Goal: Complete application form

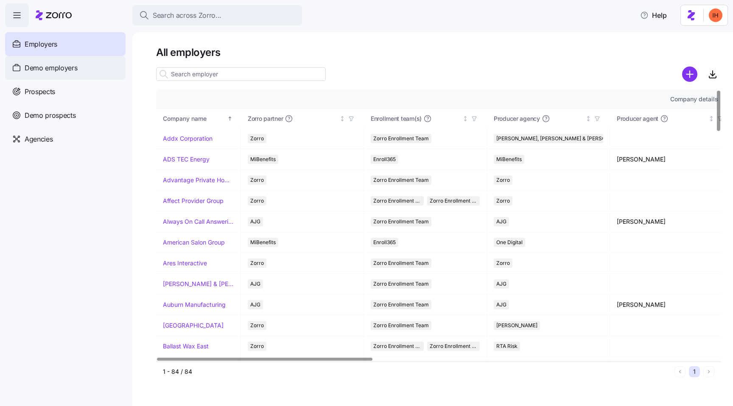
click at [53, 64] on span "Demo employers" at bounding box center [51, 68] width 53 height 11
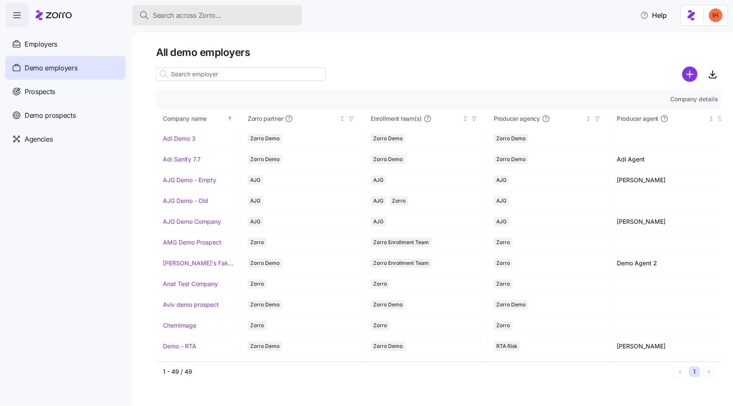
click at [177, 18] on span "Search across Zorro..." at bounding box center [187, 15] width 69 height 11
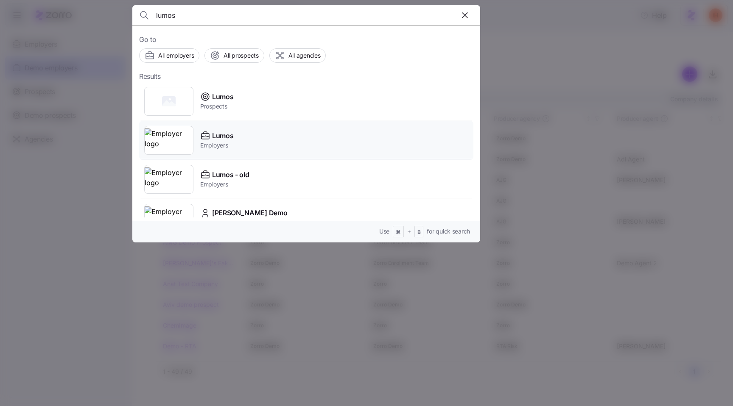
type input "lumos"
click at [280, 147] on div "Lumos Employers" at bounding box center [306, 140] width 334 height 39
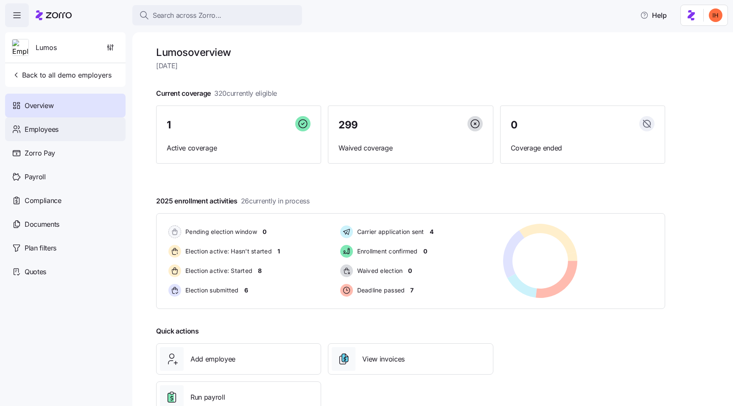
click at [67, 127] on div "Employees" at bounding box center [65, 129] width 120 height 24
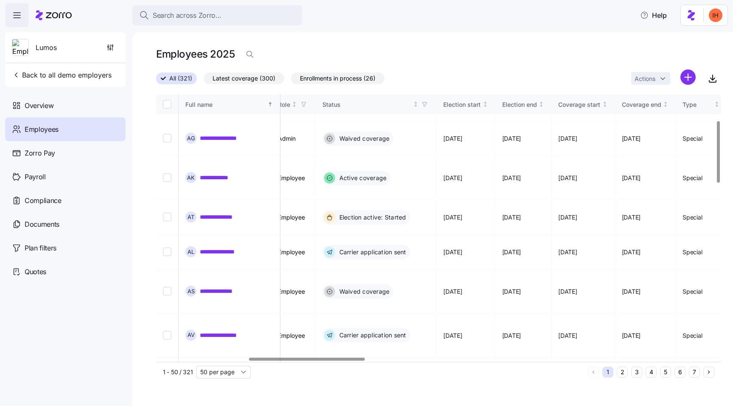
scroll to position [0, 448]
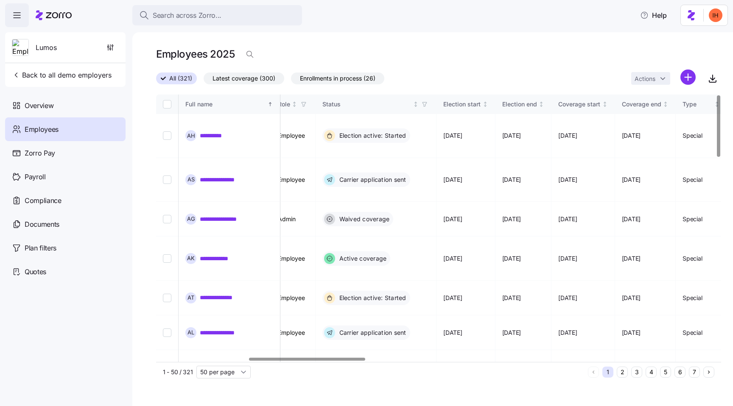
click at [623, 371] on button "2" at bounding box center [622, 372] width 11 height 11
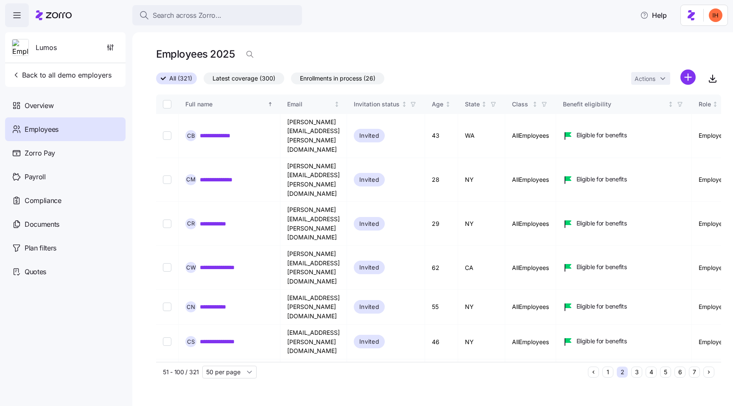
click at [607, 376] on button "1" at bounding box center [607, 372] width 11 height 11
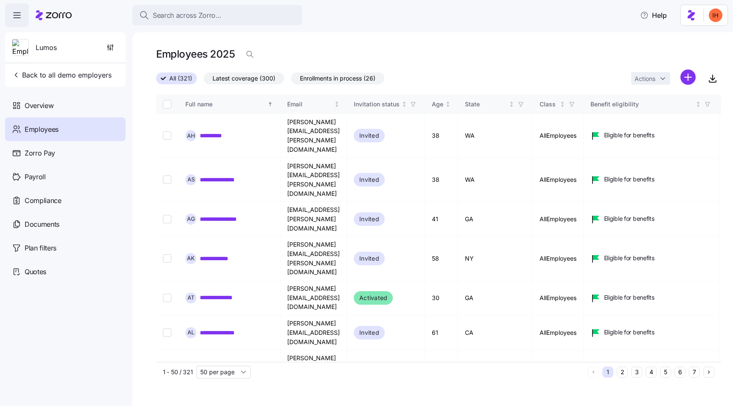
click at [640, 373] on button "3" at bounding box center [636, 372] width 11 height 11
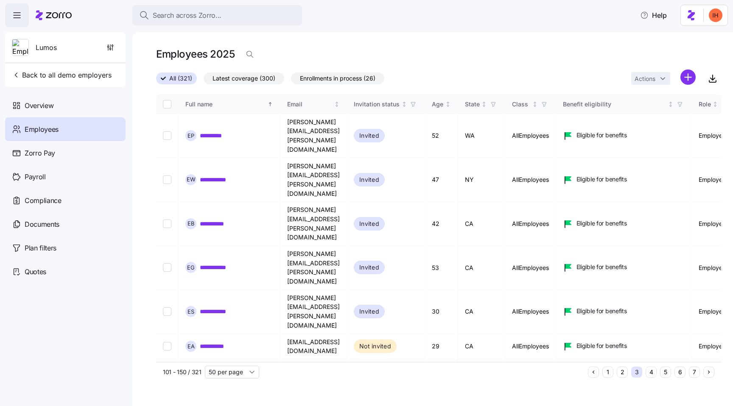
click at [678, 372] on button "6" at bounding box center [679, 372] width 11 height 11
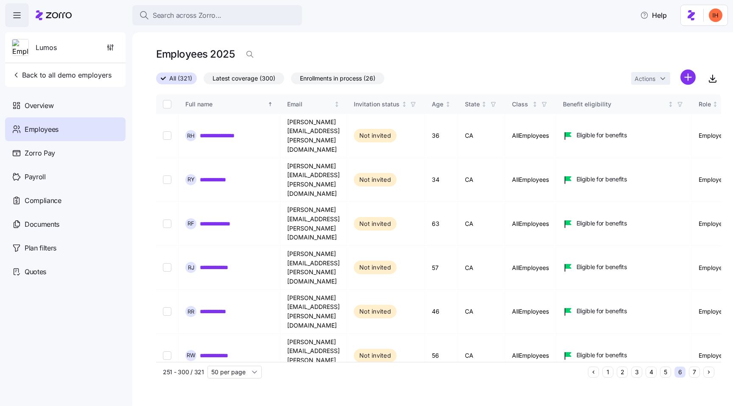
click at [692, 374] on button "7" at bounding box center [694, 372] width 11 height 11
click at [611, 372] on button "1" at bounding box center [607, 372] width 11 height 11
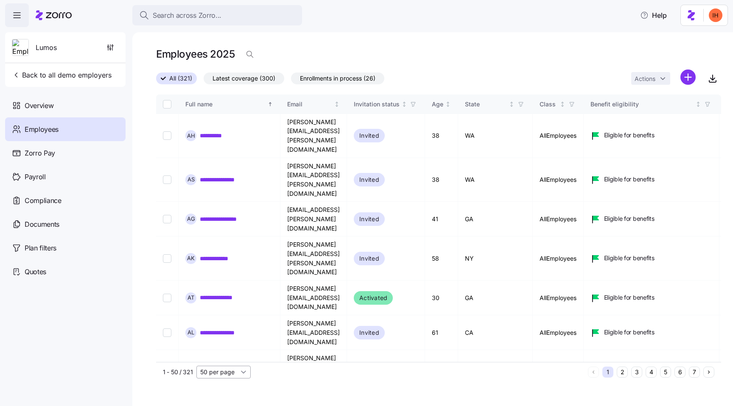
click at [243, 377] on input "50 per page" at bounding box center [223, 372] width 54 height 13
click at [243, 377] on div "50 per page" at bounding box center [223, 372] width 54 height 13
click at [174, 374] on span "1 - 50 / 321" at bounding box center [178, 372] width 30 height 8
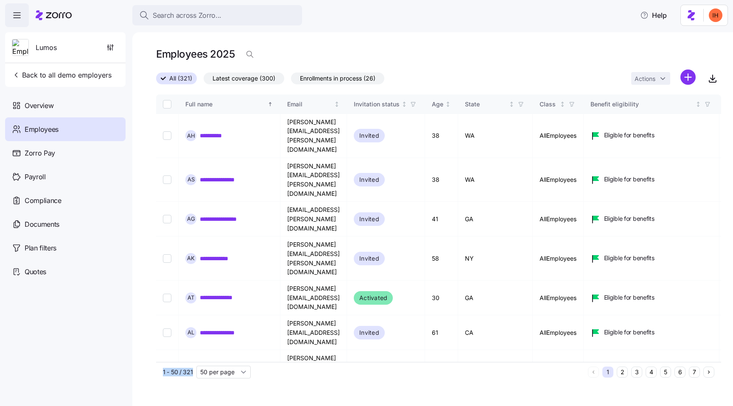
click at [182, 374] on span "1 - 50 / 321" at bounding box center [178, 372] width 30 height 8
click at [206, 374] on input "50 per page" at bounding box center [223, 372] width 54 height 13
click at [230, 373] on input "50 per page" at bounding box center [223, 372] width 54 height 13
click at [220, 353] on span "150 per page" at bounding box center [221, 352] width 37 height 9
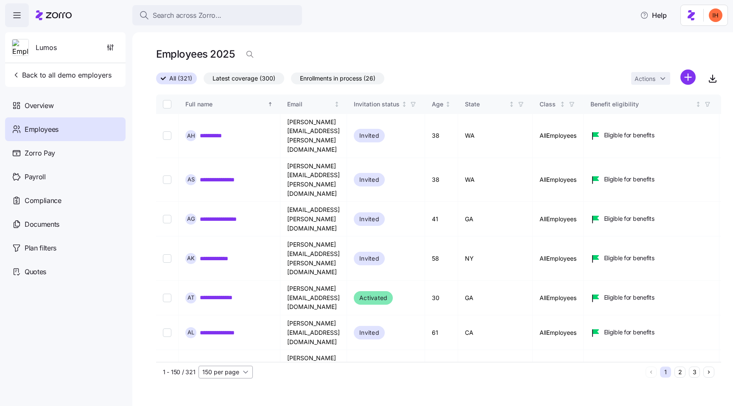
click at [223, 369] on input "150 per page" at bounding box center [225, 372] width 54 height 13
click at [228, 326] on span "50 per page" at bounding box center [222, 327] width 34 height 9
type input "50 per page"
click at [168, 103] on input "Select all records" at bounding box center [167, 104] width 8 height 8
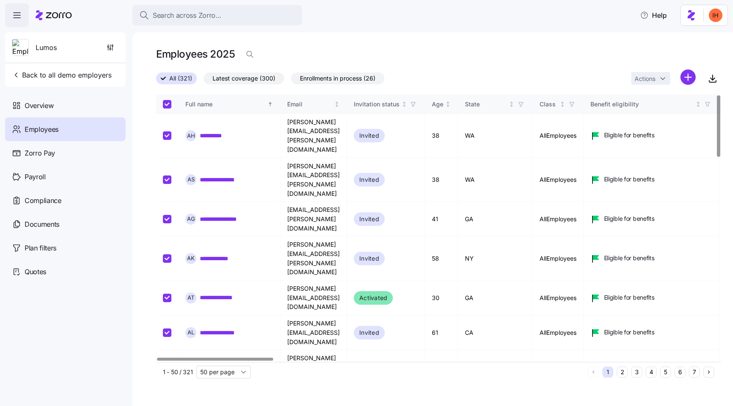
checkbox input "true"
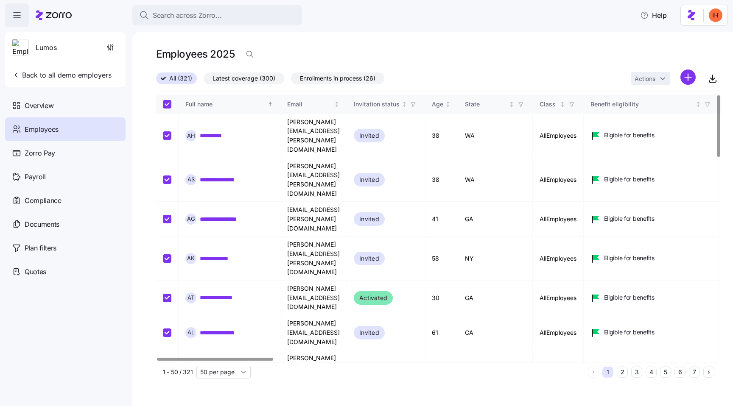
checkbox input "true"
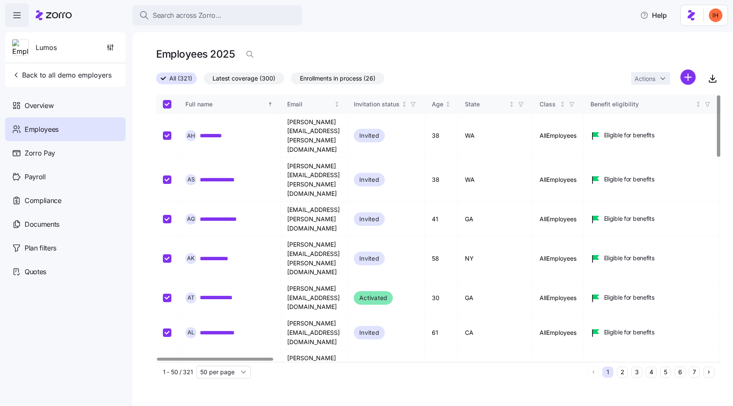
checkbox input "true"
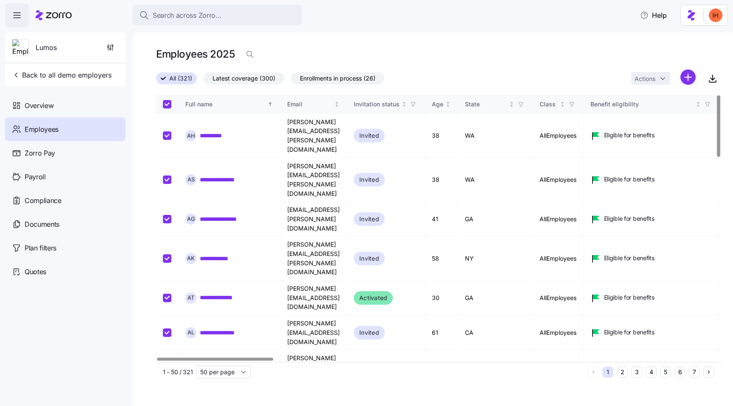
checkbox input "true"
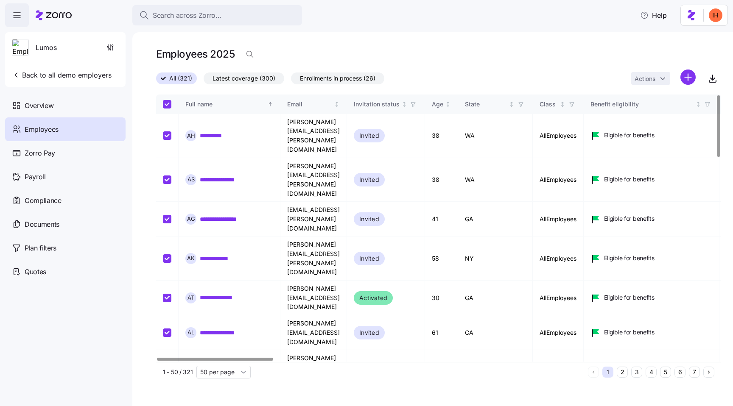
checkbox input "true"
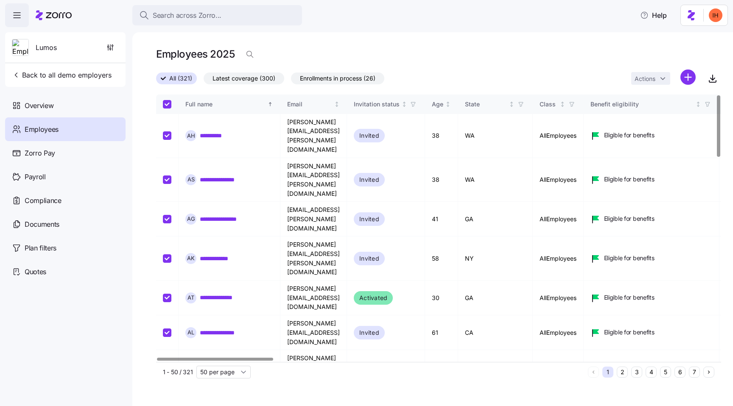
checkbox input "true"
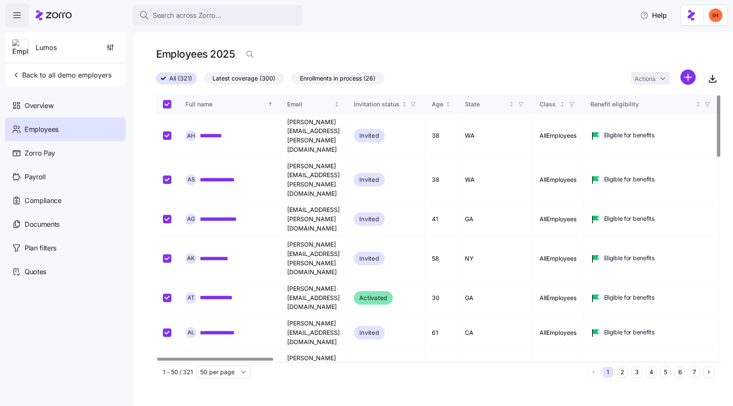
checkbox input "true"
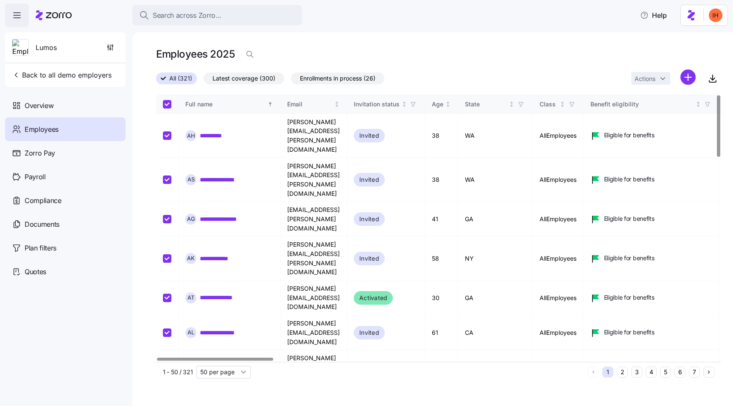
checkbox input "true"
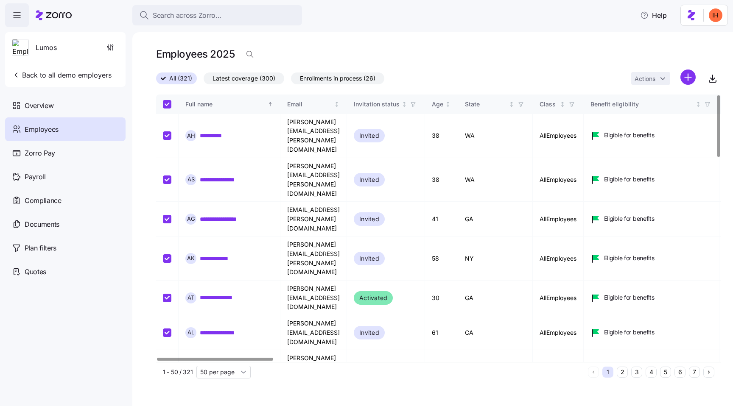
checkbox input "true"
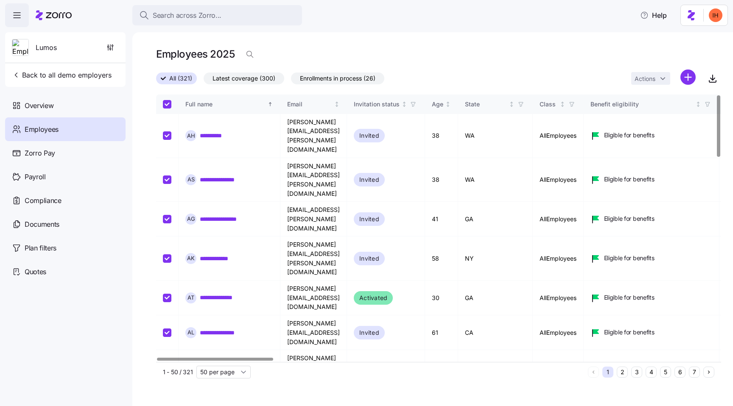
checkbox input "true"
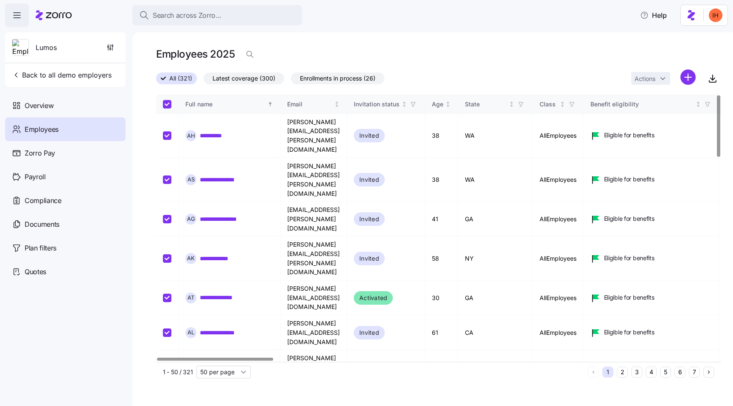
checkbox input "true"
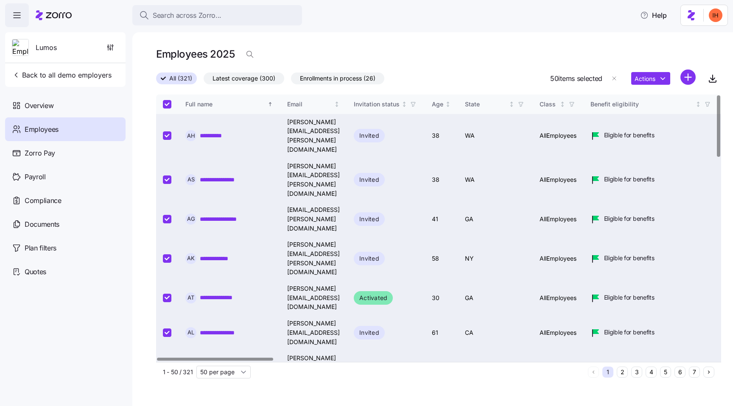
click at [168, 103] on input "Select all records" at bounding box center [167, 104] width 8 height 8
checkbox input "false"
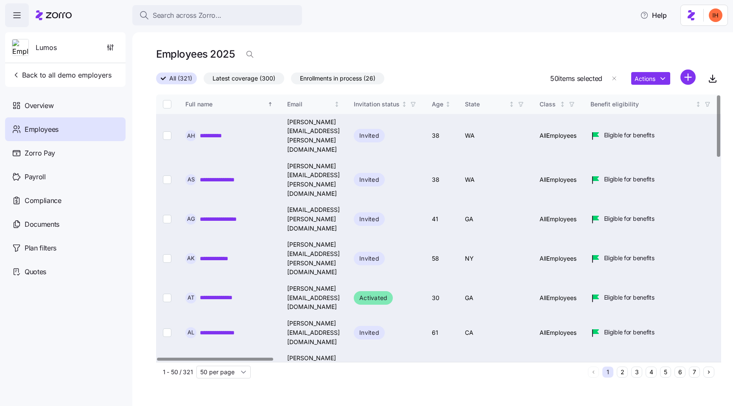
checkbox input "false"
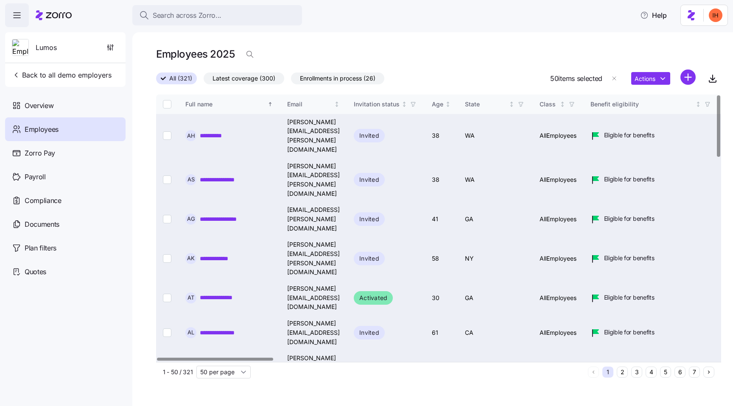
checkbox input "false"
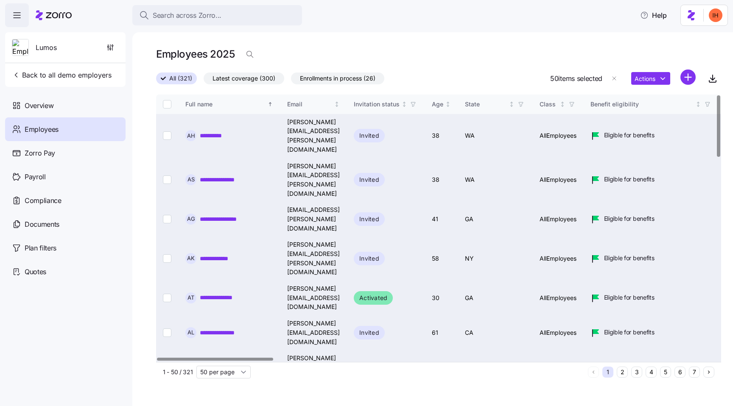
checkbox input "false"
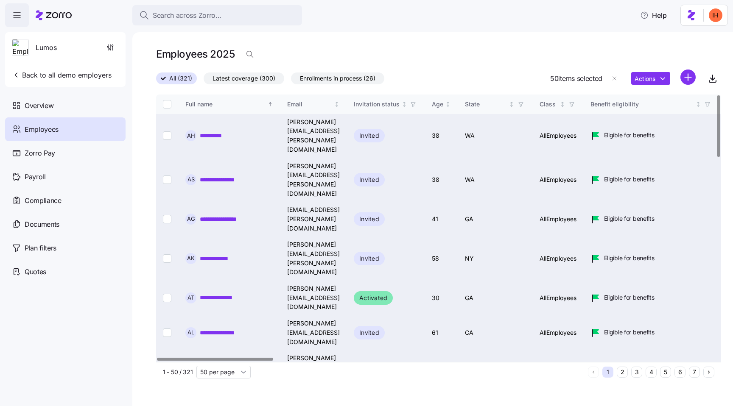
checkbox input "false"
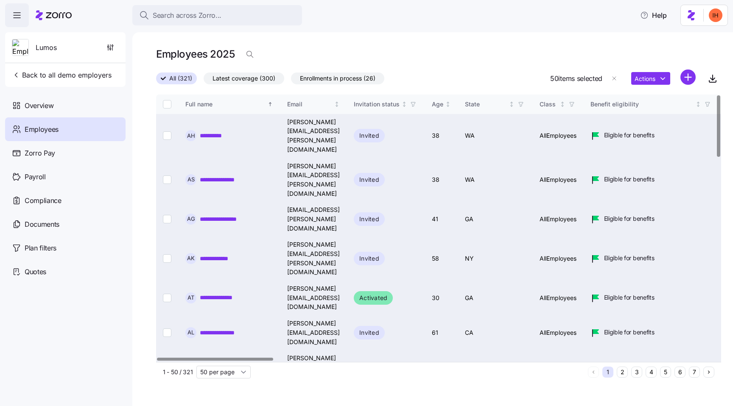
checkbox input "false"
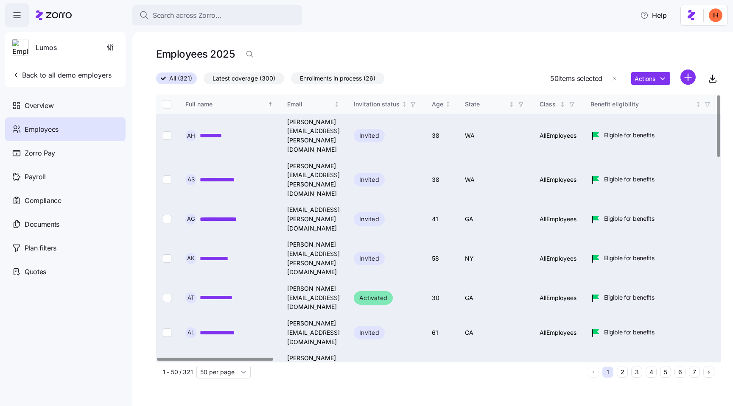
checkbox input "false"
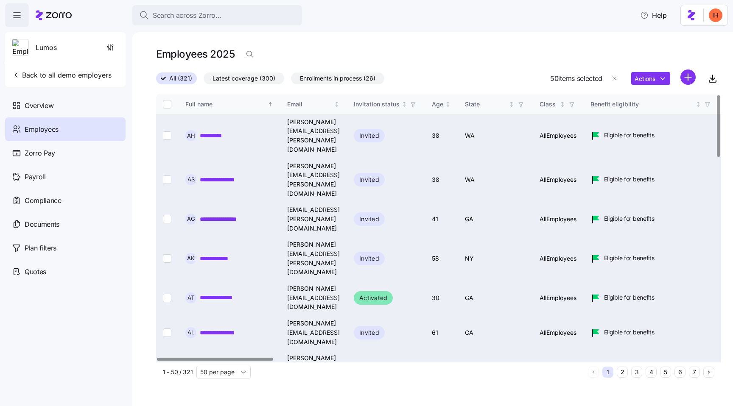
checkbox input "false"
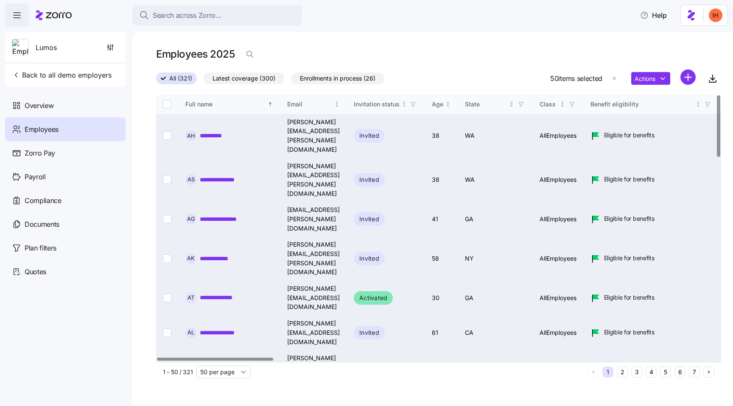
checkbox input "false"
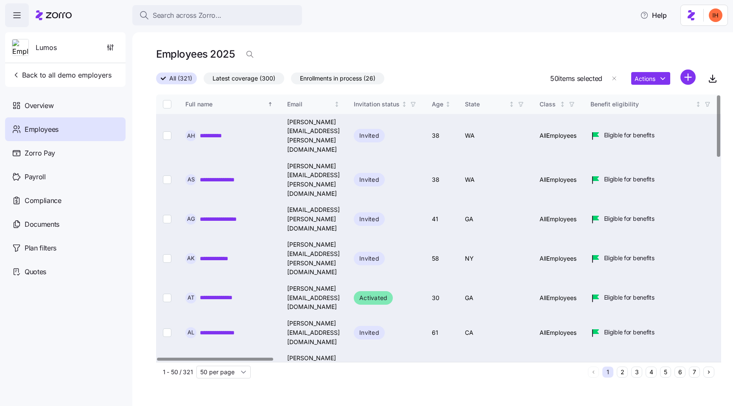
checkbox input "false"
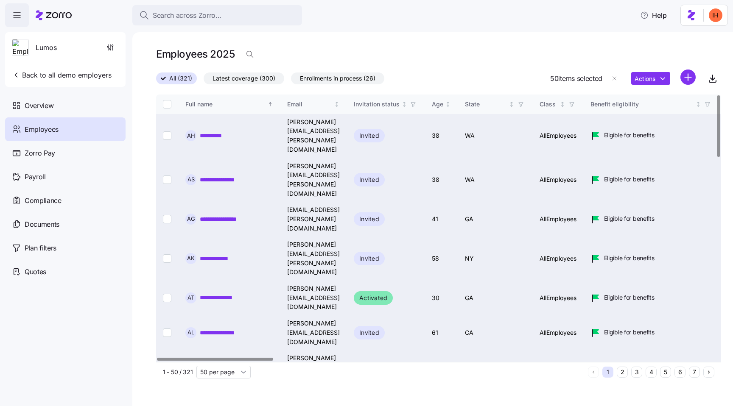
checkbox input "false"
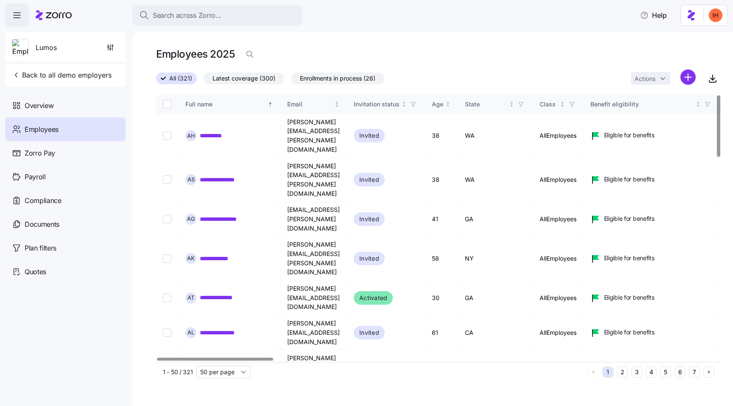
click at [168, 103] on input "Select all records" at bounding box center [167, 104] width 8 height 8
checkbox input "true"
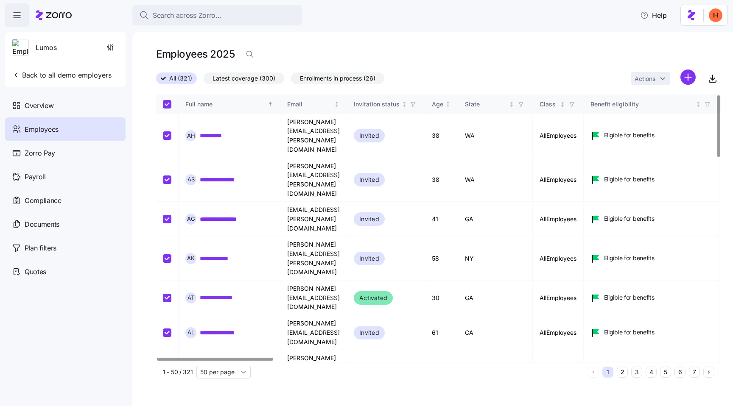
checkbox input "true"
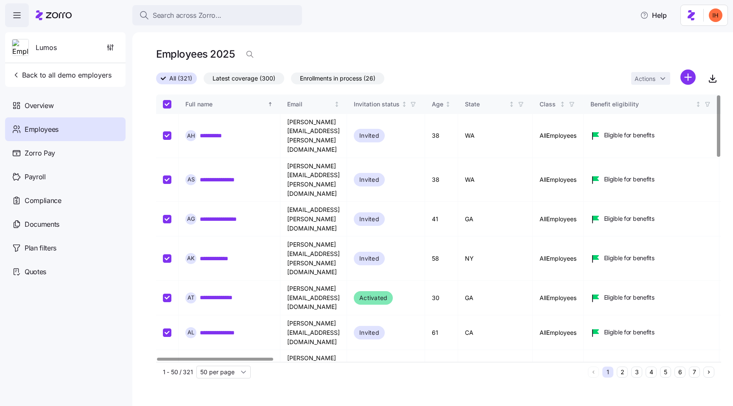
checkbox input "true"
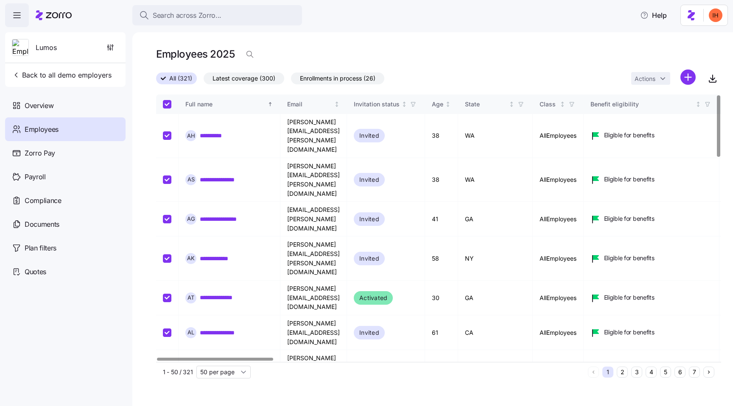
checkbox input "true"
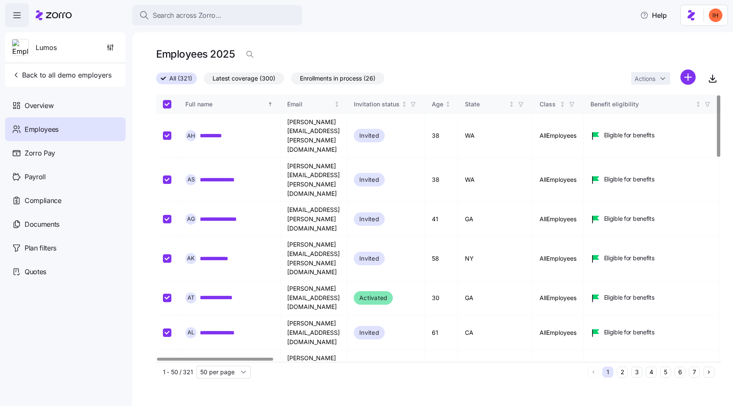
checkbox input "true"
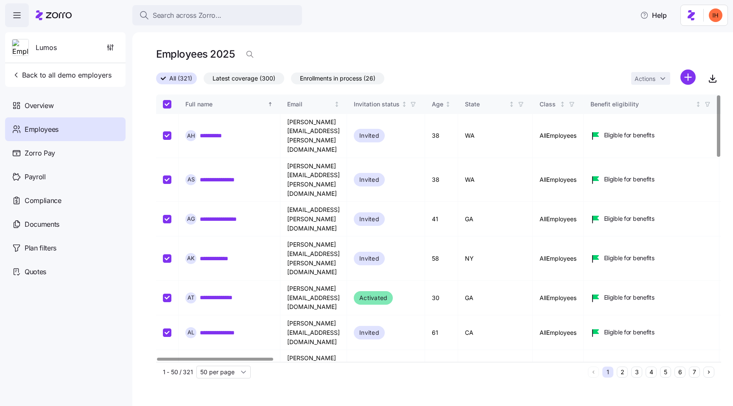
checkbox input "true"
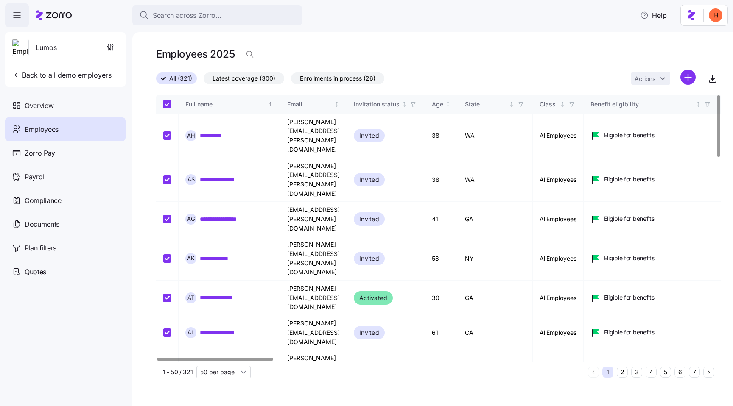
checkbox input "true"
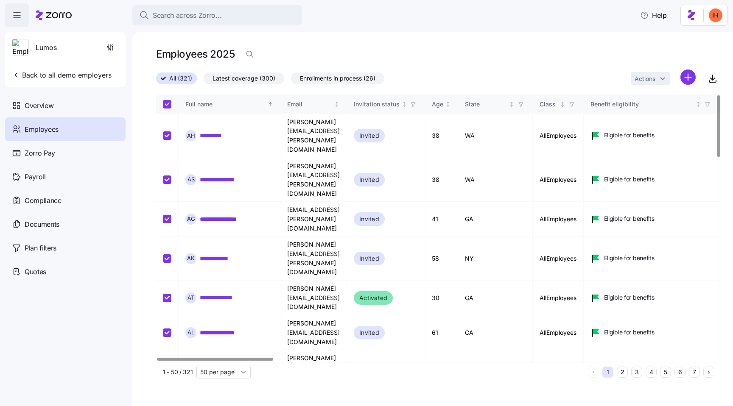
checkbox input "true"
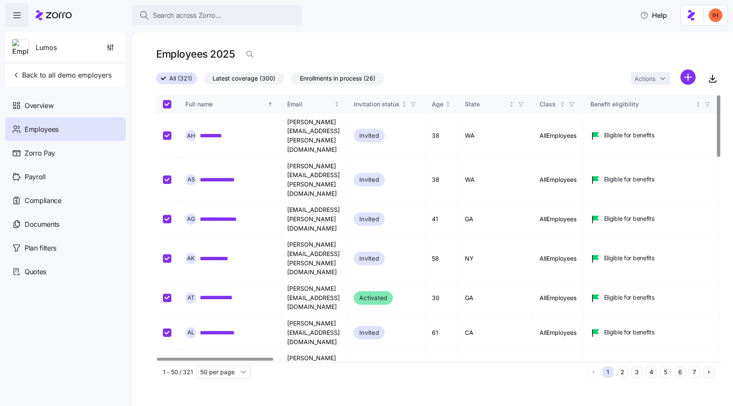
checkbox input "true"
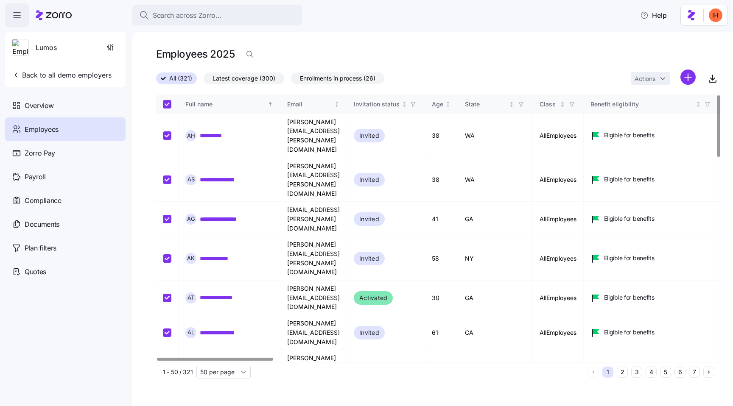
checkbox input "true"
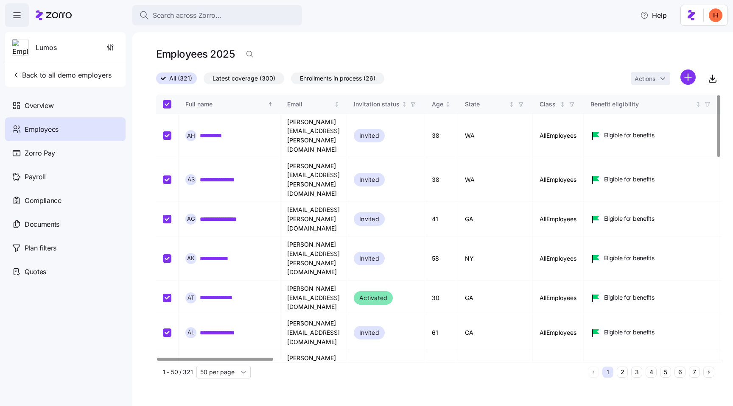
checkbox input "true"
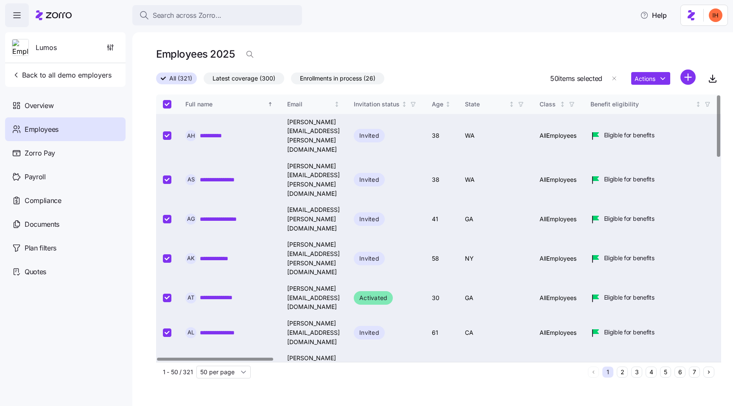
click at [168, 103] on input "Select all records" at bounding box center [167, 104] width 8 height 8
checkbox input "false"
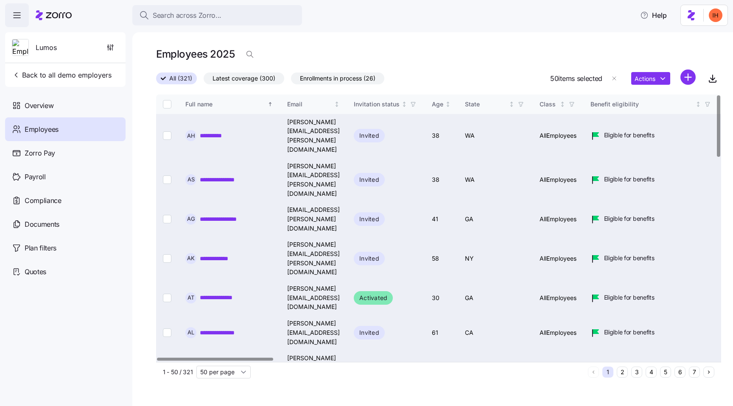
checkbox input "false"
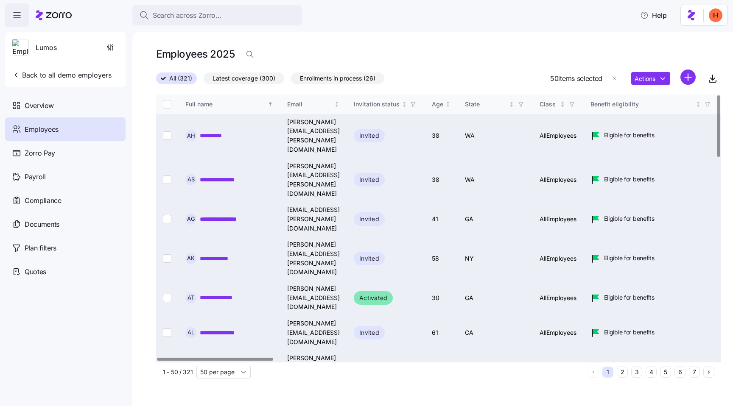
checkbox input "false"
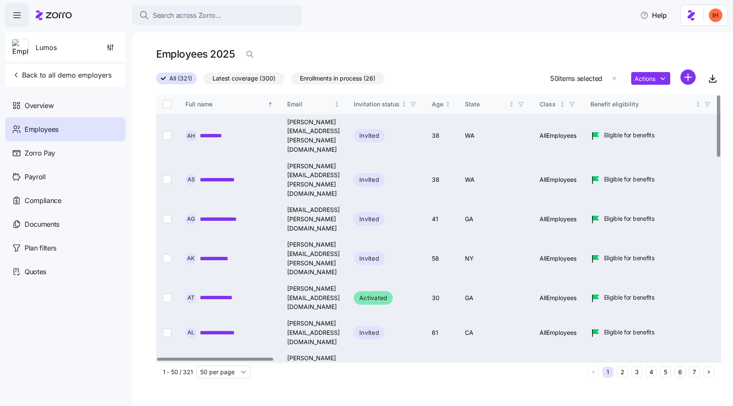
checkbox input "false"
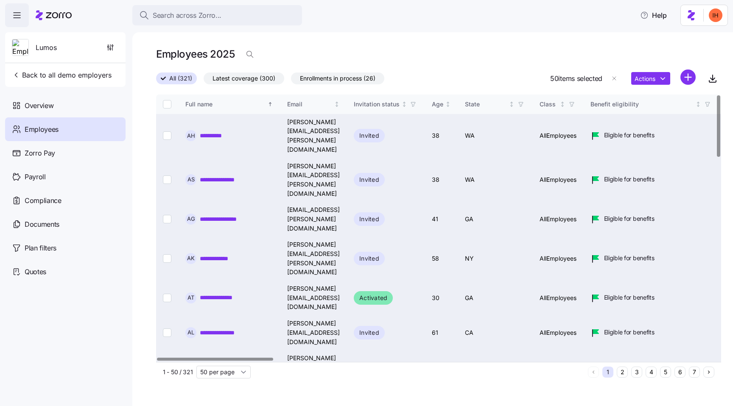
checkbox input "false"
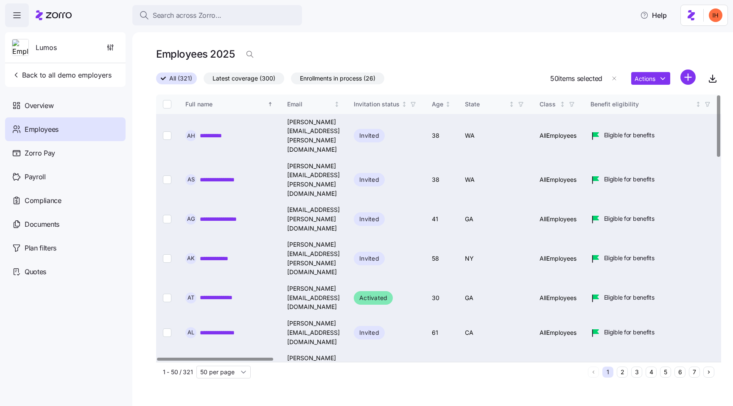
checkbox input "false"
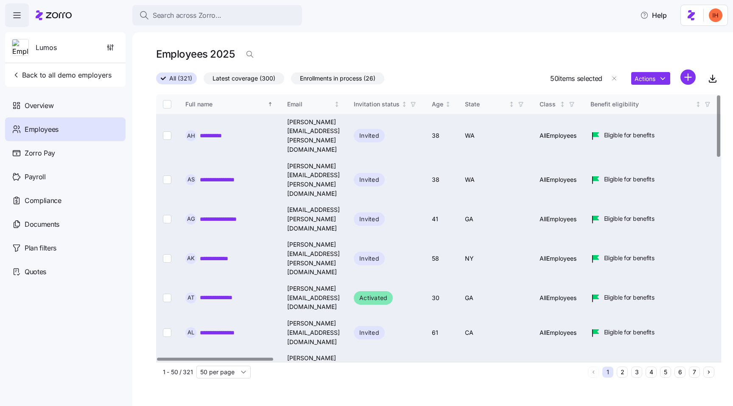
checkbox input "false"
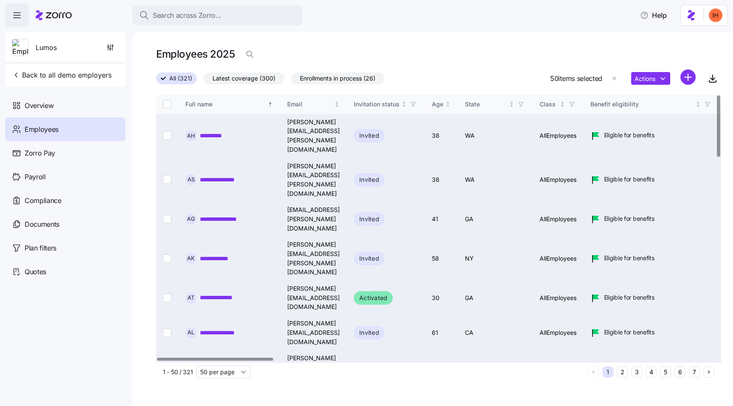
checkbox input "false"
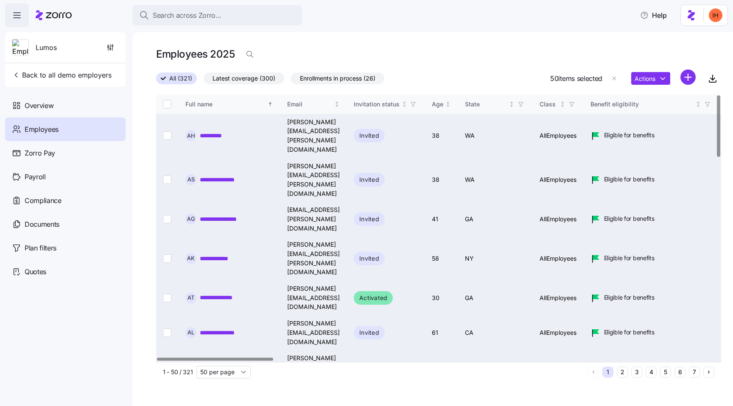
checkbox input "false"
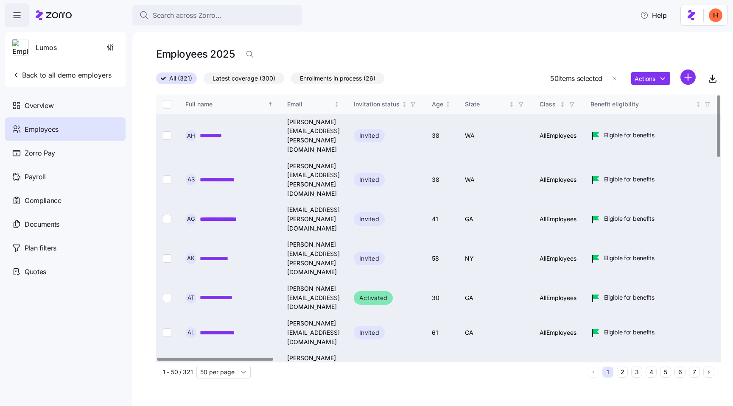
checkbox input "false"
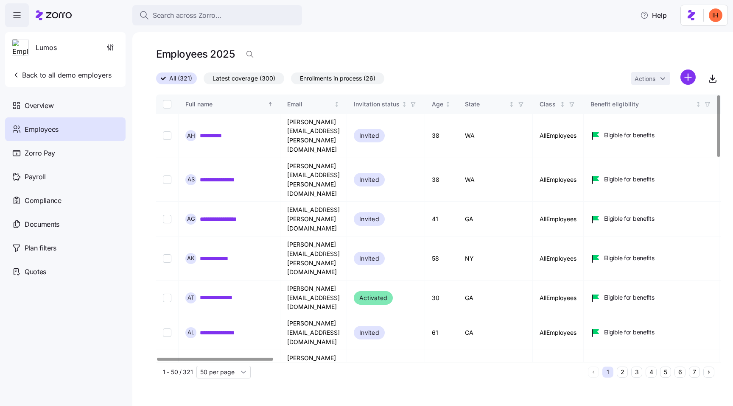
click at [168, 103] on input "Select all records" at bounding box center [167, 104] width 8 height 8
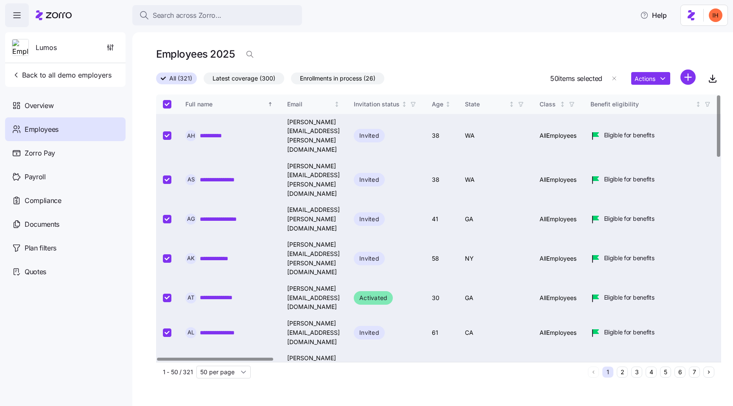
click at [168, 103] on input "Select all records" at bounding box center [167, 104] width 8 height 8
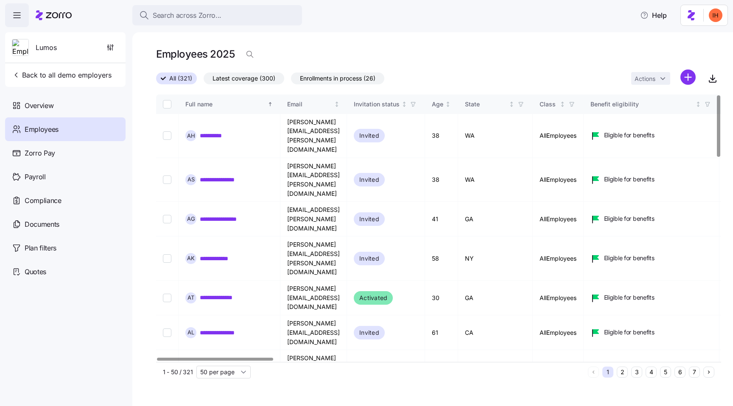
click at [168, 103] on input "Select all records" at bounding box center [167, 104] width 8 height 8
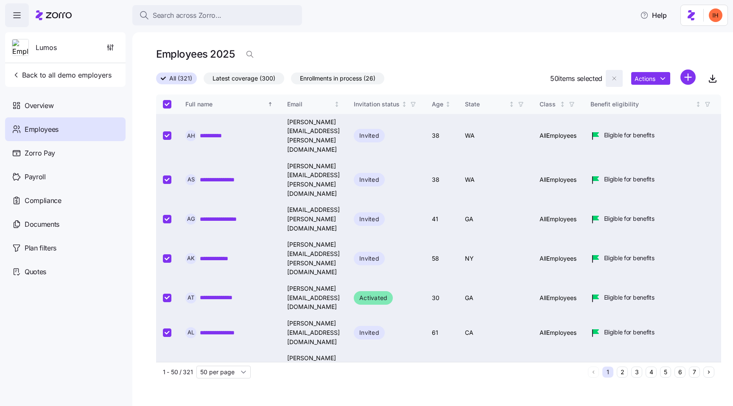
click at [610, 79] on span "button" at bounding box center [614, 78] width 16 height 16
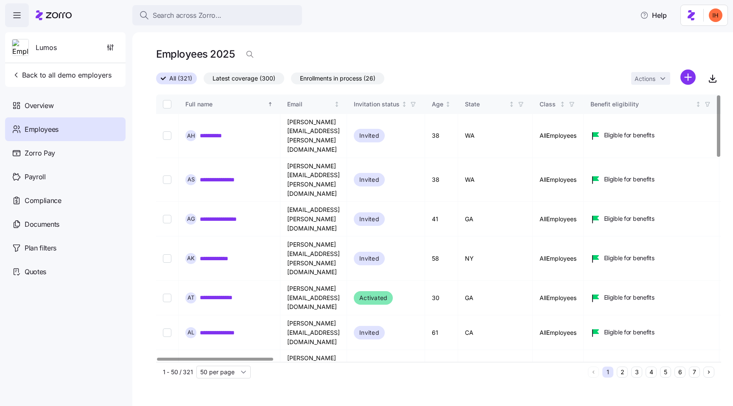
click at [168, 103] on input "Select all records" at bounding box center [167, 104] width 8 height 8
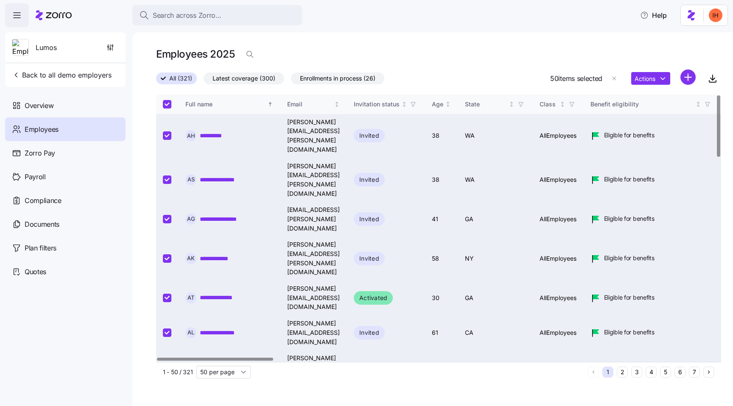
click at [168, 103] on input "Select all records" at bounding box center [167, 104] width 8 height 8
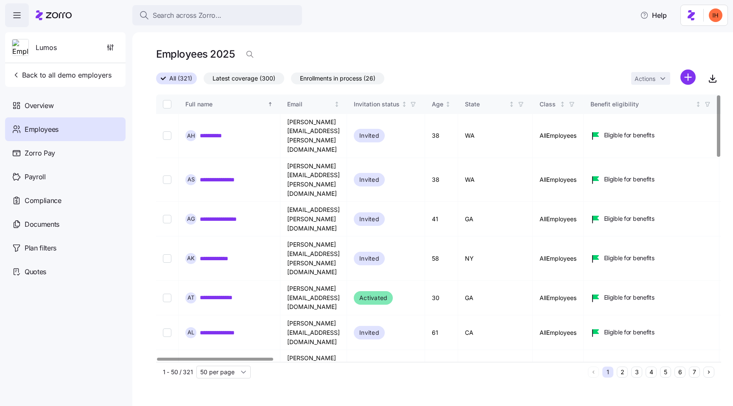
click at [168, 103] on input "Select all records" at bounding box center [167, 104] width 8 height 8
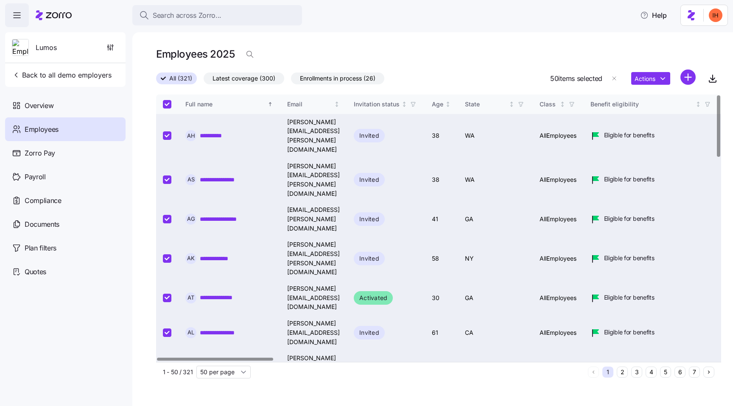
click at [168, 103] on input "Select all records" at bounding box center [167, 104] width 8 height 8
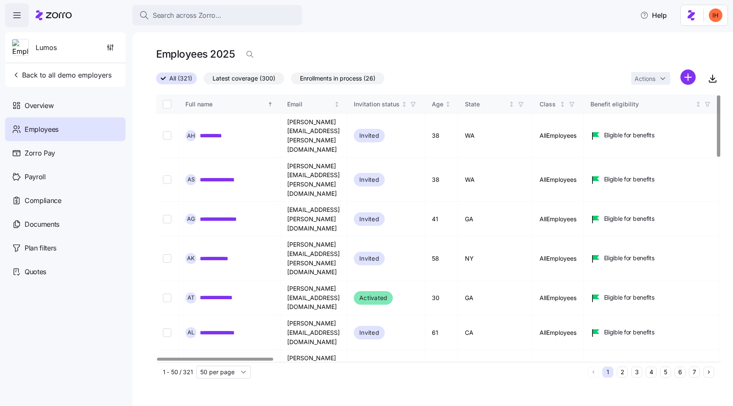
click at [164, 106] on input "Select all records" at bounding box center [167, 104] width 8 height 8
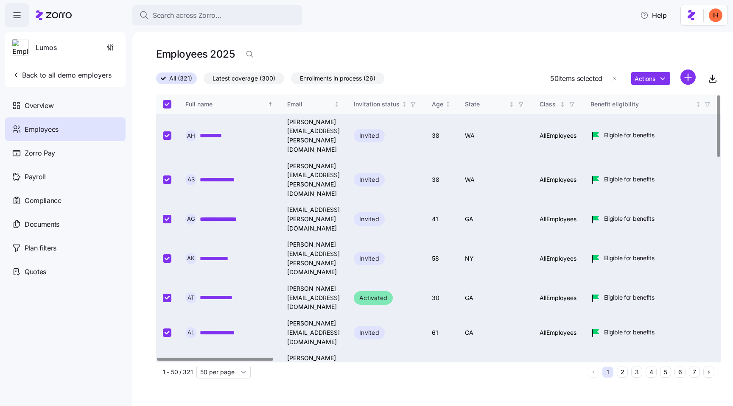
click at [164, 106] on input "Select all records" at bounding box center [167, 104] width 8 height 8
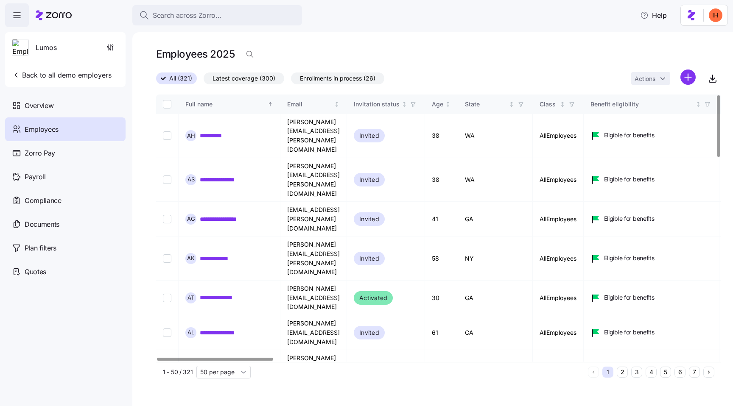
click at [164, 106] on input "Select all records" at bounding box center [167, 104] width 8 height 8
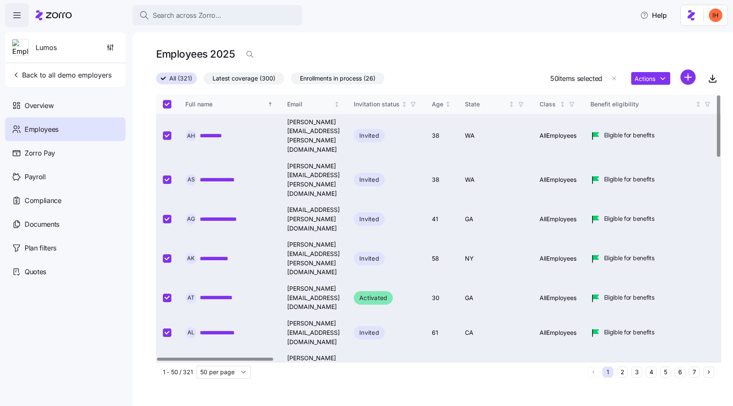
click at [164, 106] on input "Select all records" at bounding box center [167, 104] width 8 height 8
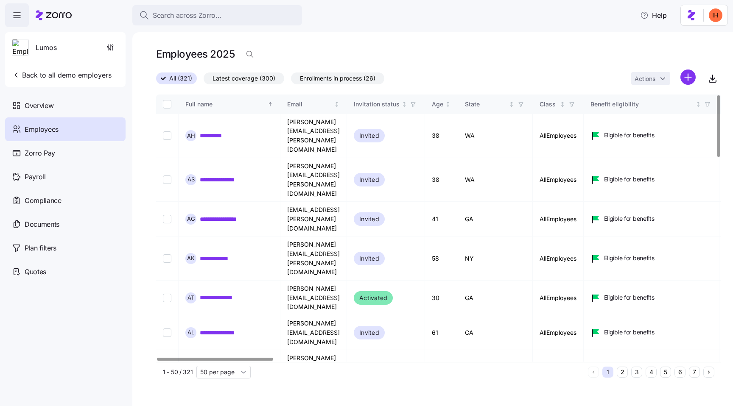
click at [164, 106] on input "Select all records" at bounding box center [167, 104] width 8 height 8
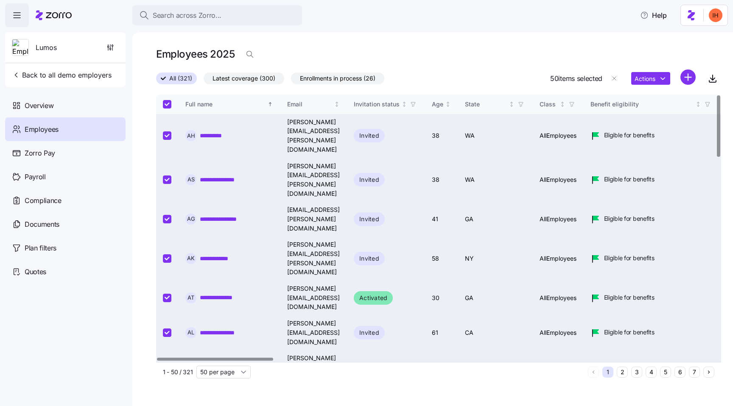
click at [164, 106] on input "Select all records" at bounding box center [167, 104] width 8 height 8
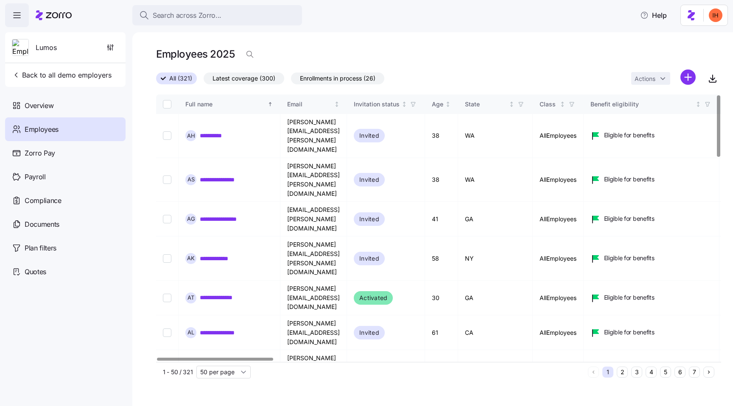
click at [164, 106] on input "Select all records" at bounding box center [167, 104] width 8 height 8
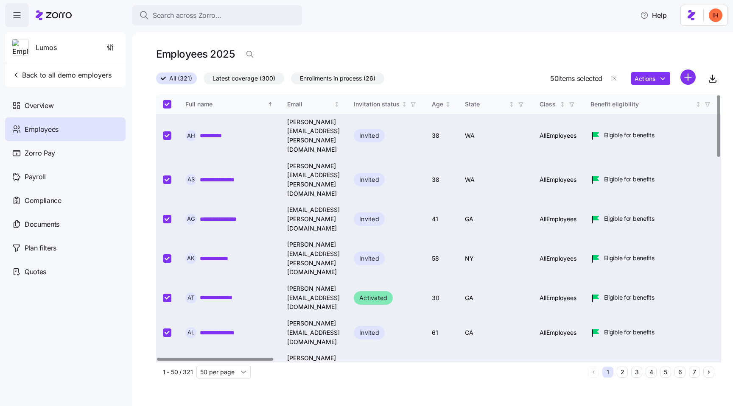
click at [164, 106] on input "Select all records" at bounding box center [167, 104] width 8 height 8
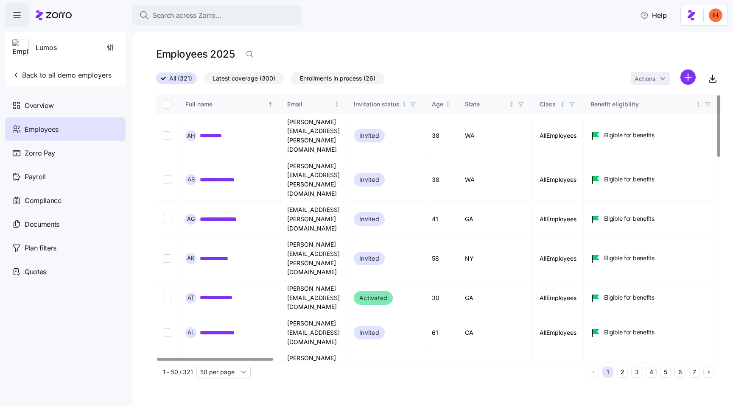
click at [164, 106] on input "Select all records" at bounding box center [167, 104] width 8 height 8
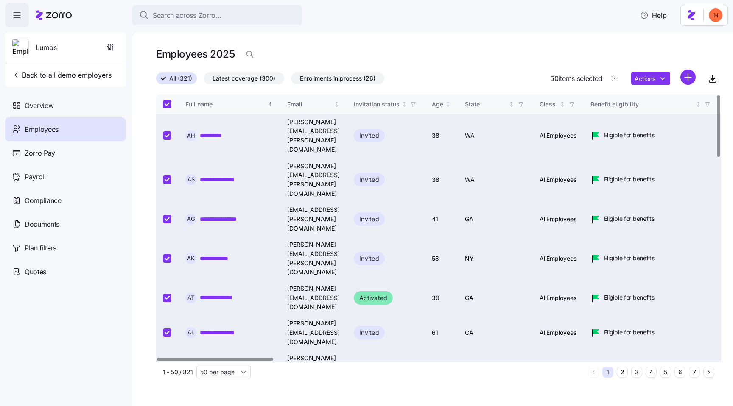
click at [164, 106] on input "Select all records" at bounding box center [167, 104] width 8 height 8
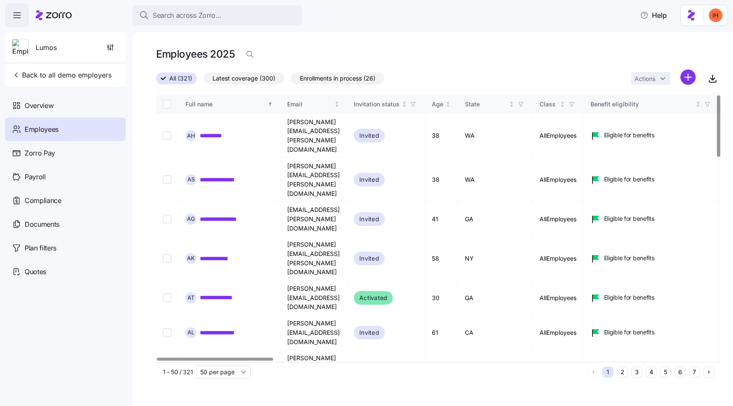
click at [164, 106] on input "Select all records" at bounding box center [167, 104] width 8 height 8
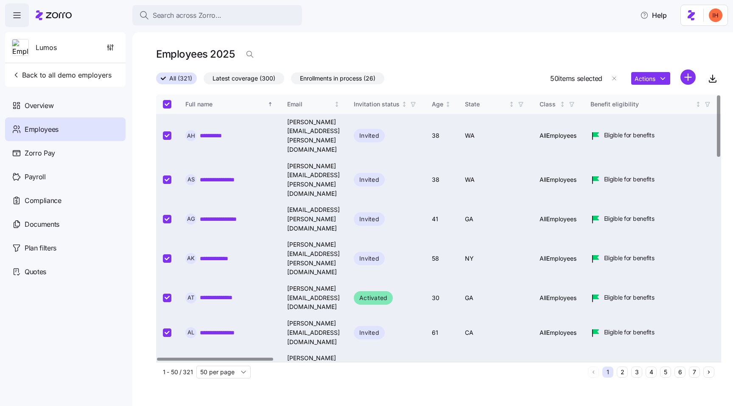
click at [164, 106] on input "Select all records" at bounding box center [167, 104] width 8 height 8
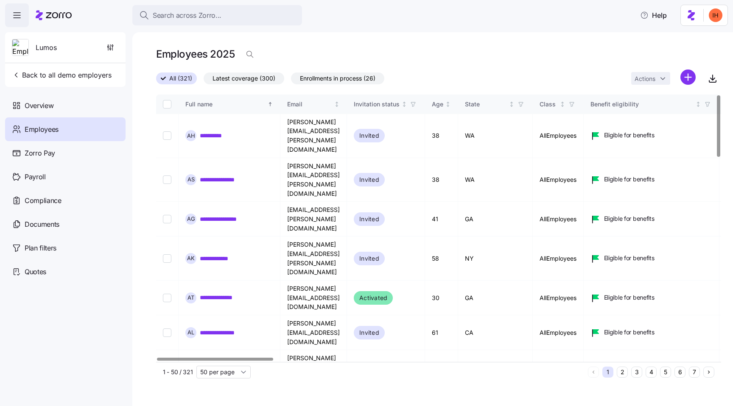
click at [164, 106] on input "Select all records" at bounding box center [167, 104] width 8 height 8
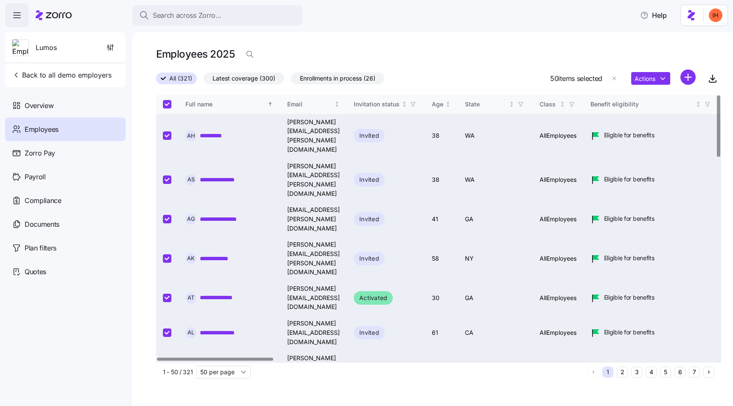
click at [164, 106] on input "Select all records" at bounding box center [167, 104] width 8 height 8
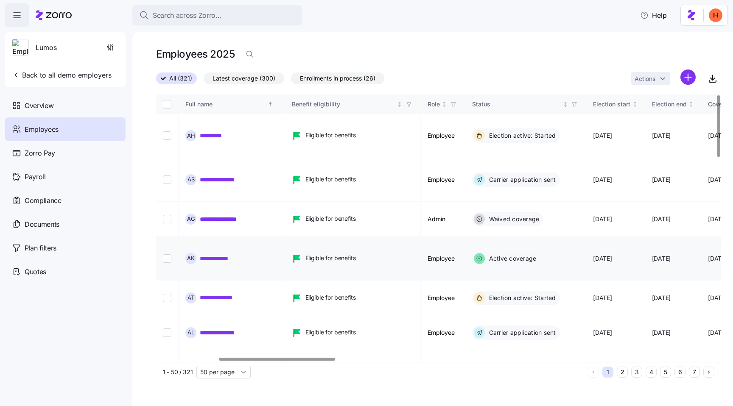
scroll to position [0, 302]
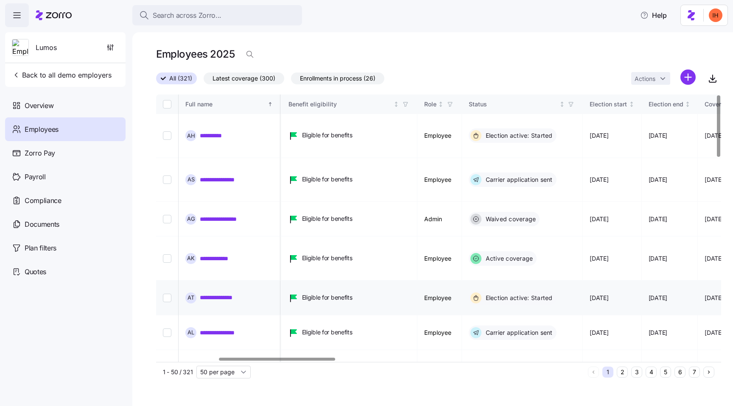
click at [169, 294] on input "Select record 5" at bounding box center [167, 298] width 8 height 8
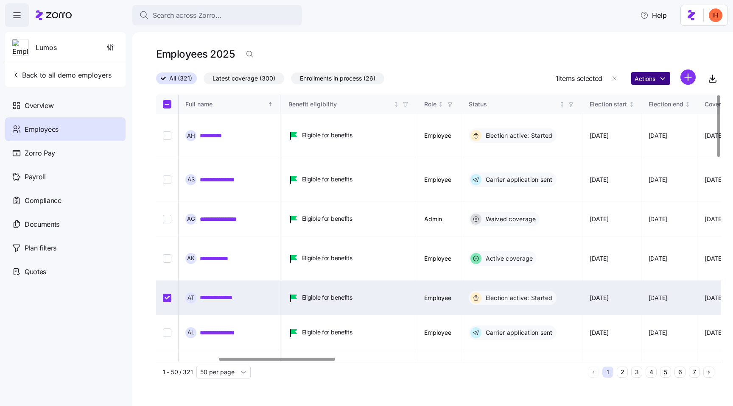
click at [660, 81] on html "**********" at bounding box center [366, 200] width 733 height 401
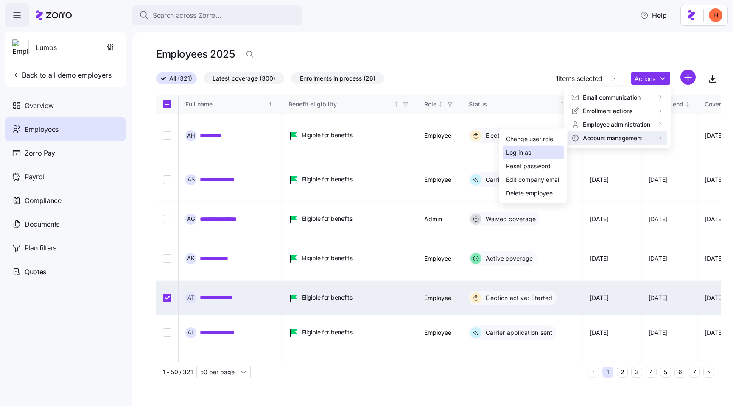
click at [532, 151] on div "Log in as" at bounding box center [533, 153] width 61 height 14
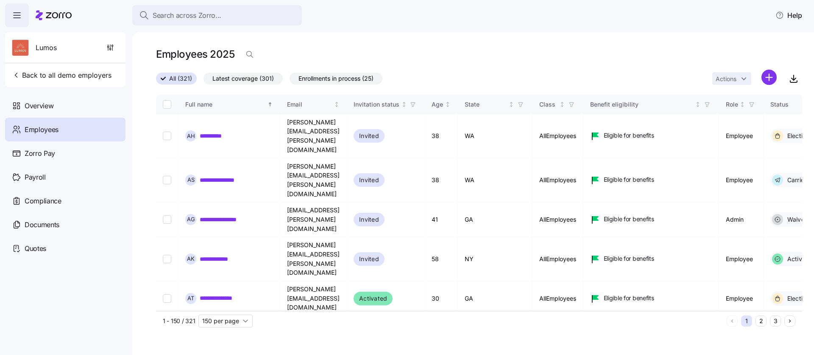
type input "50 per page"
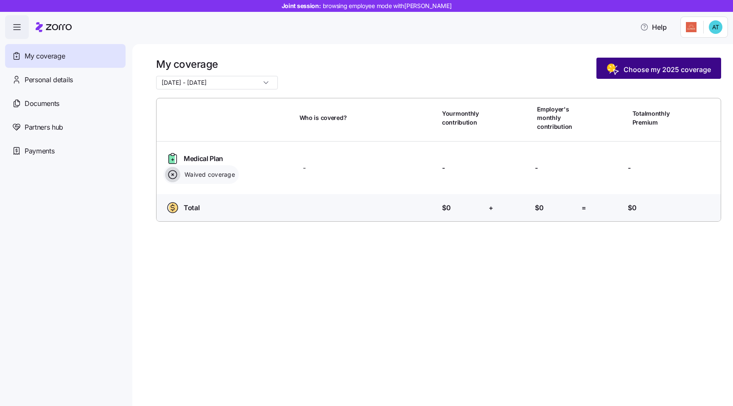
click at [658, 67] on span "Choose my 2025 coverage" at bounding box center [666, 69] width 87 height 10
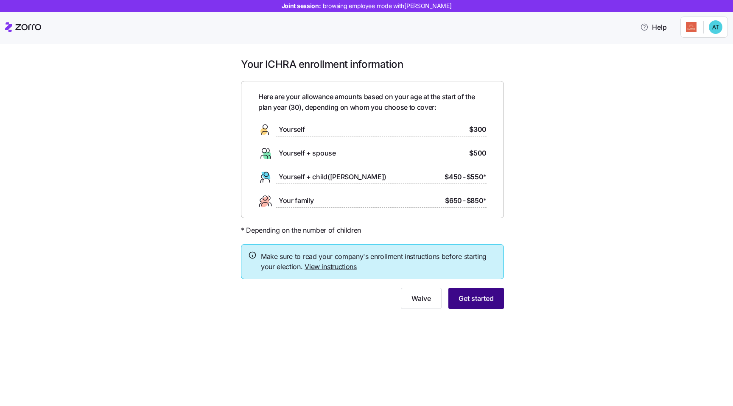
click at [467, 289] on button "Get started" at bounding box center [476, 298] width 56 height 21
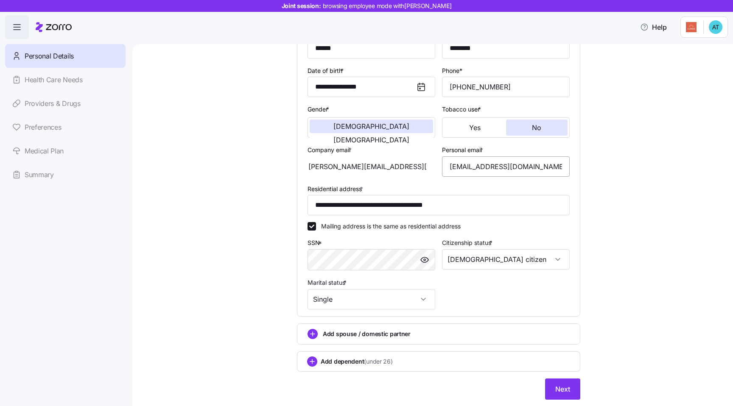
scroll to position [132, 0]
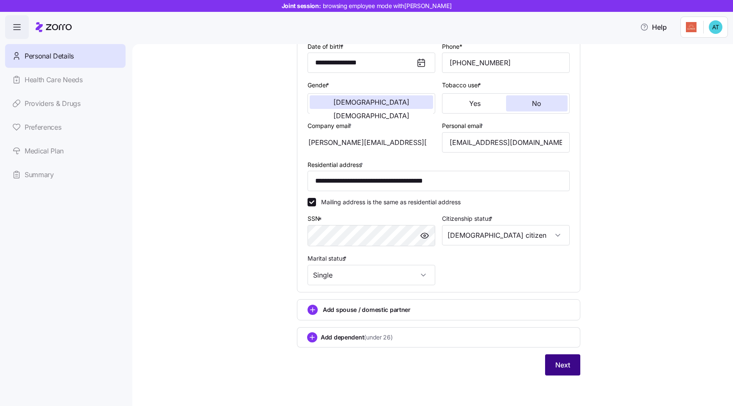
click at [556, 361] on span "Next" at bounding box center [562, 365] width 15 height 10
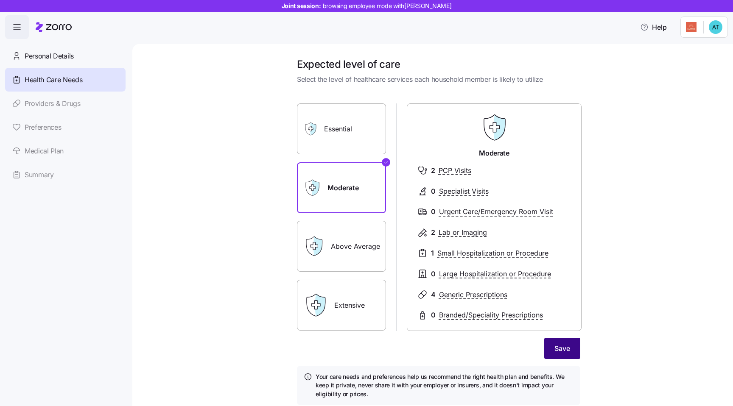
click at [565, 342] on button "Save" at bounding box center [562, 348] width 36 height 21
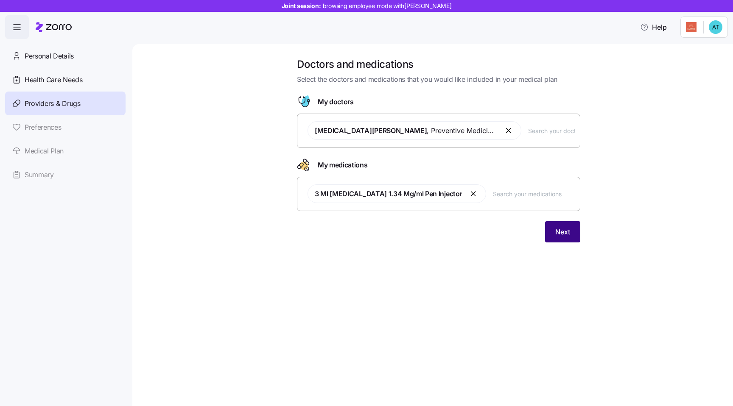
click at [561, 237] on span "Next" at bounding box center [562, 232] width 15 height 10
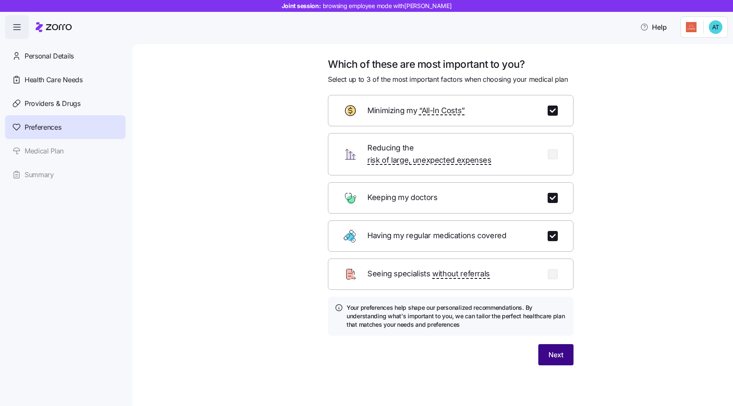
click at [547, 345] on button "Next" at bounding box center [555, 354] width 35 height 21
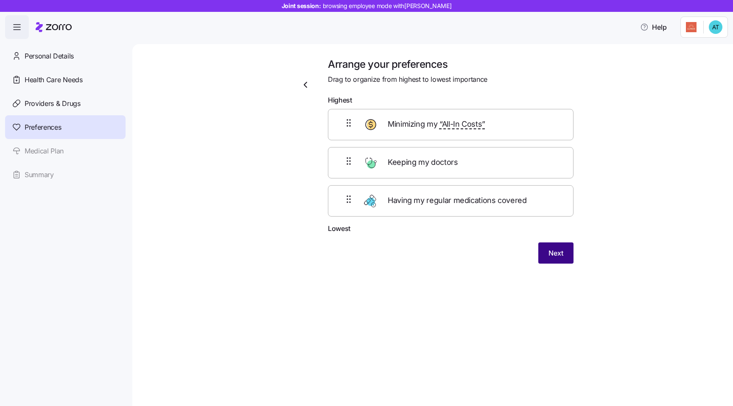
click at [547, 253] on button "Next" at bounding box center [555, 253] width 35 height 21
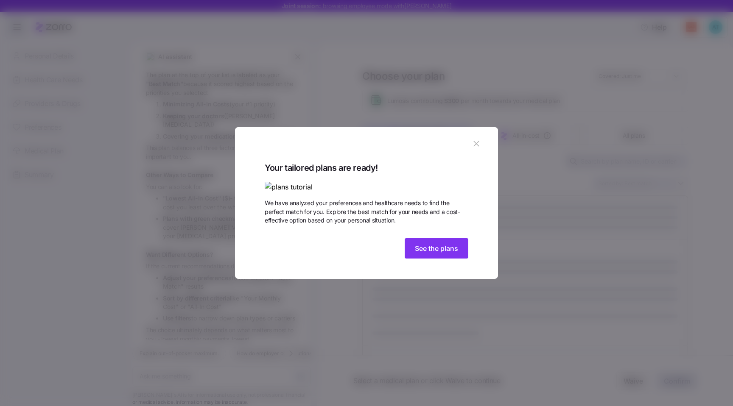
scroll to position [586, 0]
click at [473, 139] on icon "button" at bounding box center [476, 143] width 9 height 9
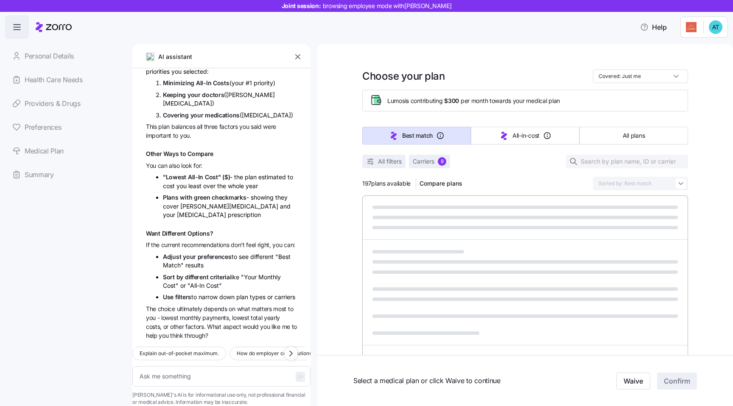
type textarea "x"
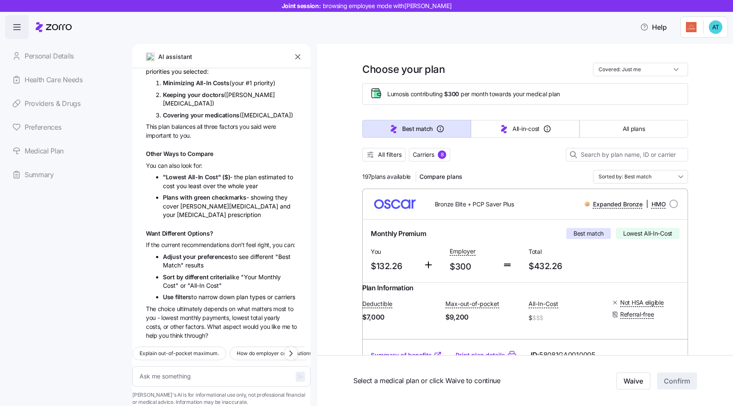
scroll to position [8, 0]
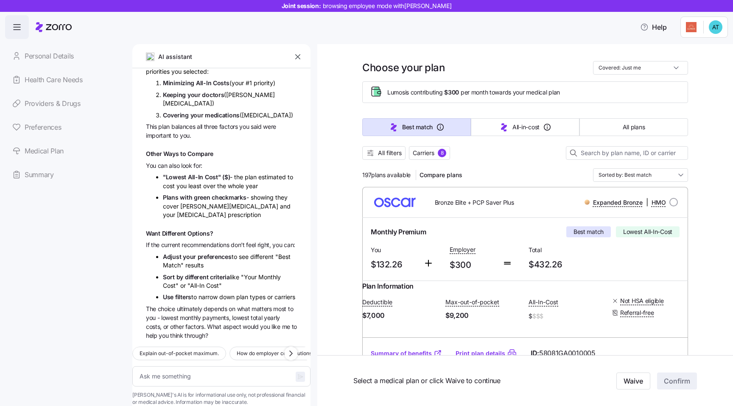
click at [676, 198] on div at bounding box center [673, 202] width 8 height 8
click at [675, 201] on input "radio" at bounding box center [673, 202] width 8 height 8
radio input "true"
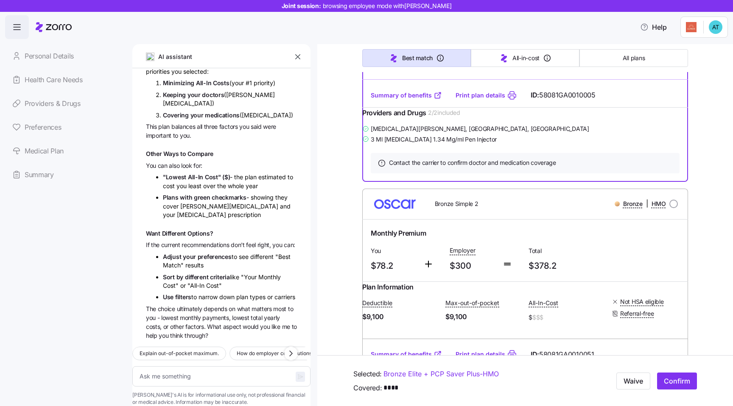
scroll to position [200, 0]
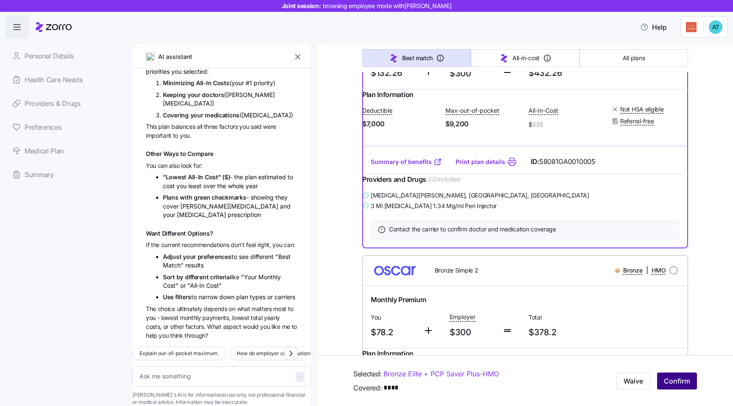
click at [678, 379] on span "Confirm" at bounding box center [677, 381] width 26 height 10
type textarea "x"
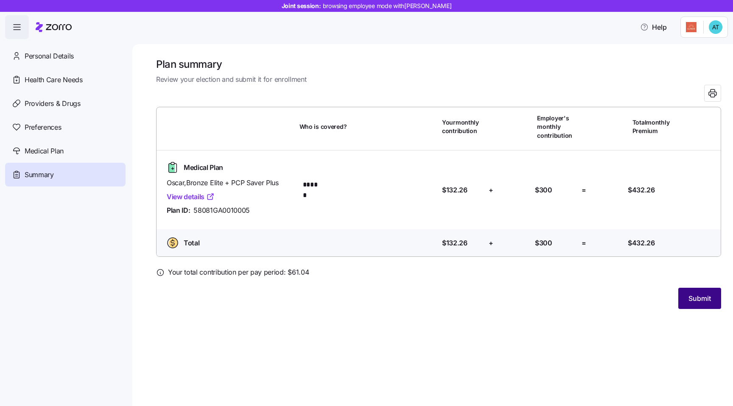
click at [692, 296] on span "Submit" at bounding box center [699, 298] width 22 height 10
